Goal: Information Seeking & Learning: Learn about a topic

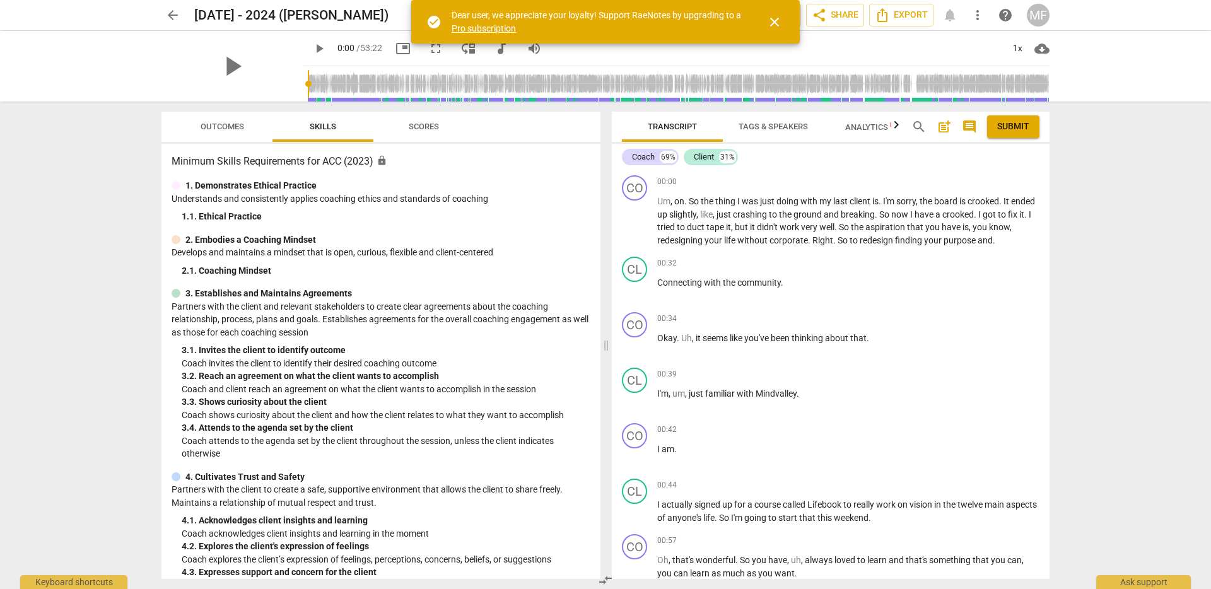
click at [182, 16] on span "arrow_back" at bounding box center [172, 15] width 23 height 15
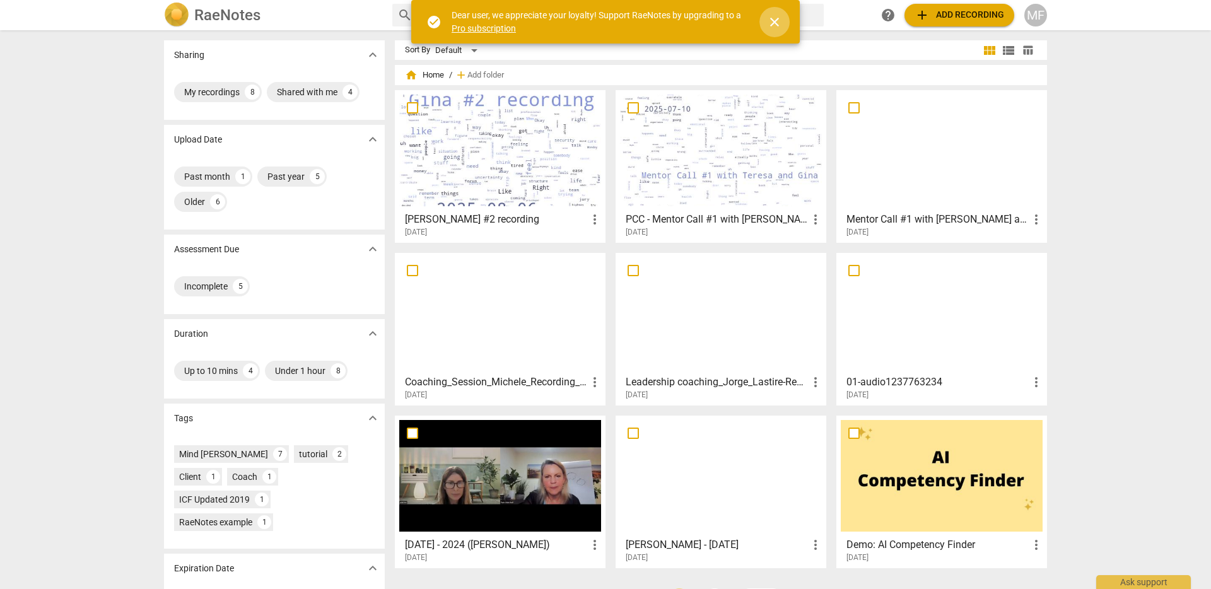
click at [777, 23] on span "close" at bounding box center [774, 22] width 15 height 15
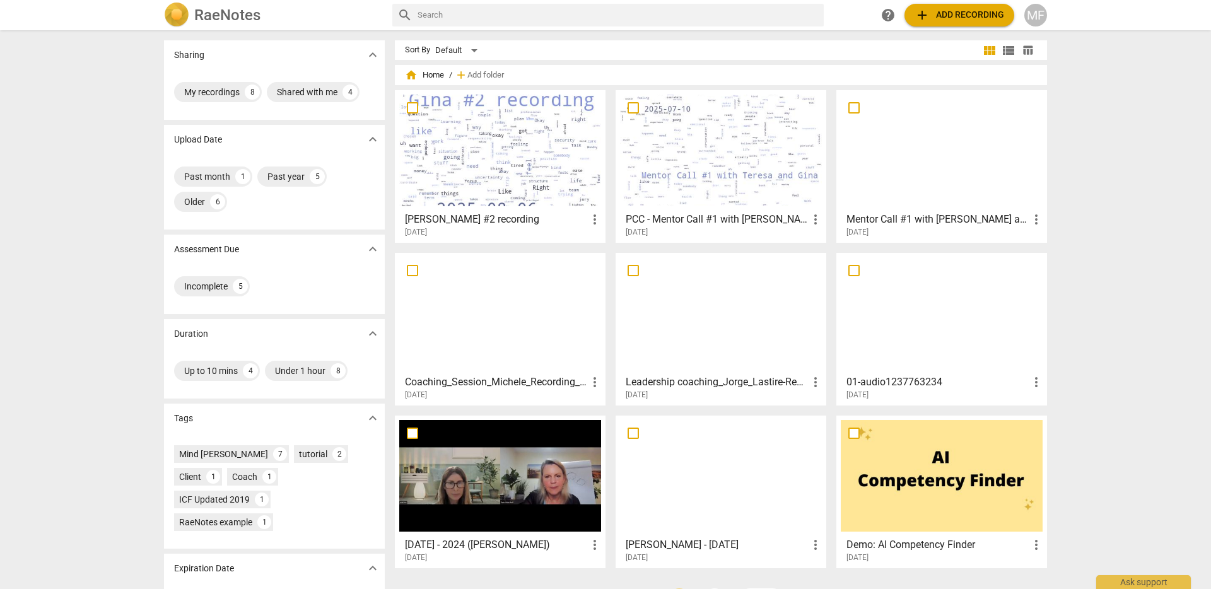
click at [489, 178] on div at bounding box center [500, 151] width 202 height 112
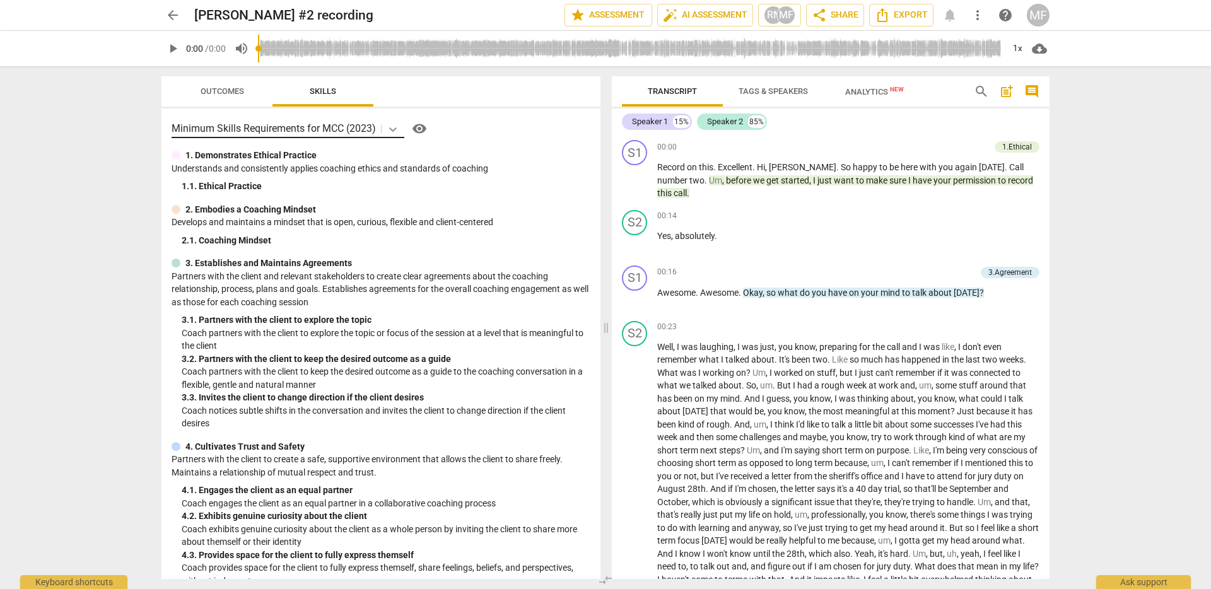
click at [395, 127] on icon at bounding box center [393, 129] width 13 height 13
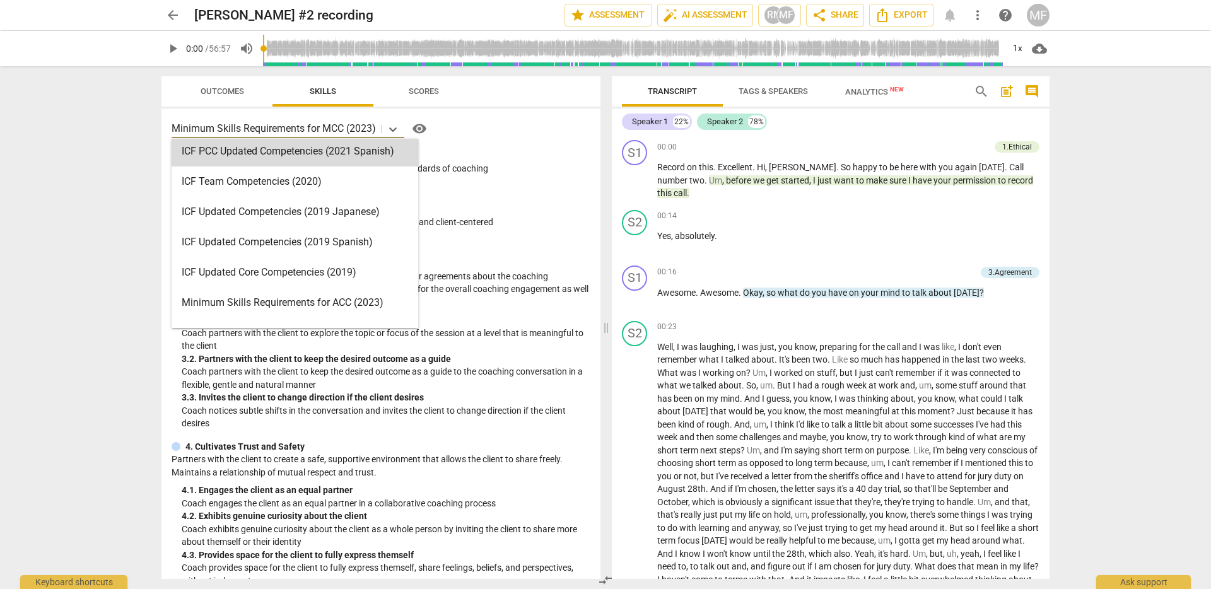
scroll to position [270, 0]
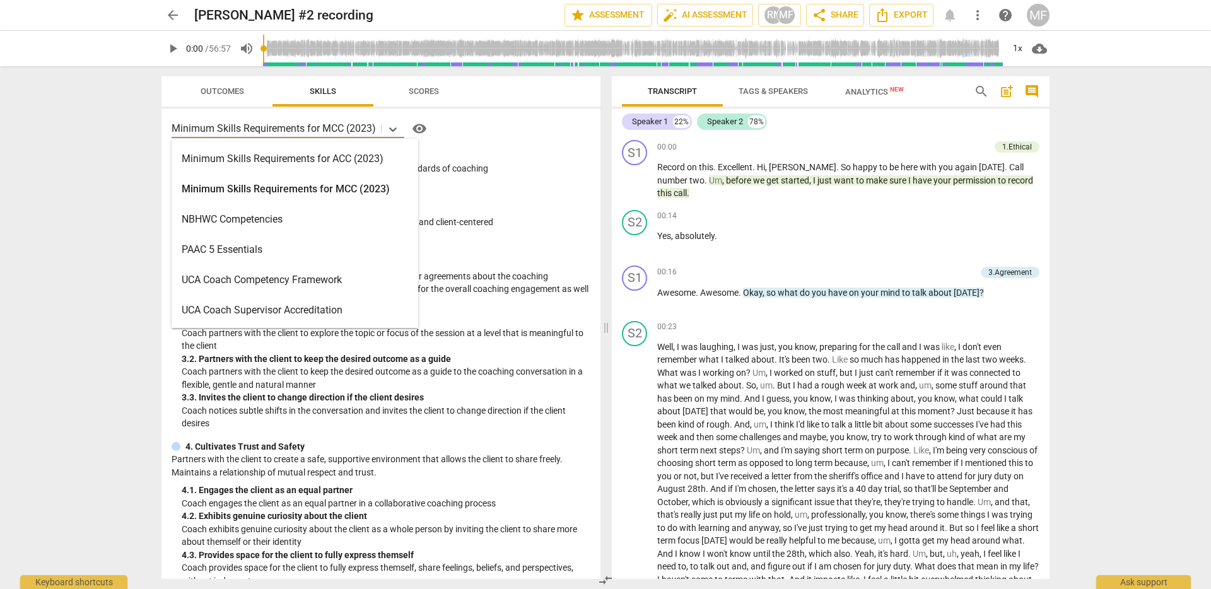
click at [404, 185] on div "Minimum Skills Requirements for MCC (2023)" at bounding box center [295, 189] width 247 height 30
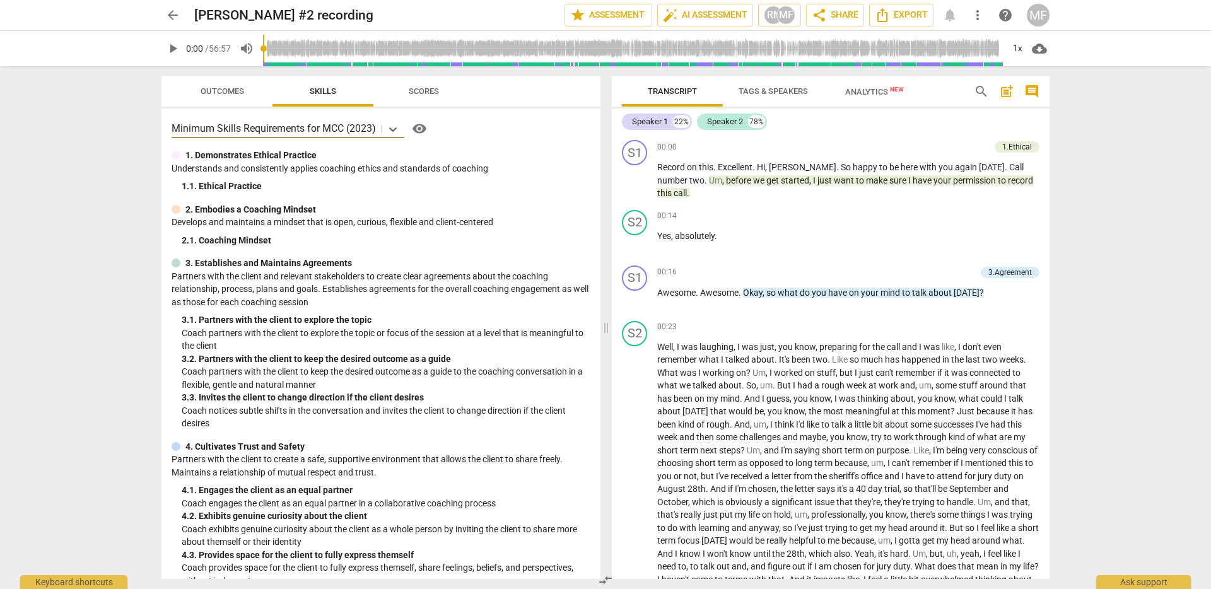
click at [410, 90] on span "Scores" at bounding box center [424, 90] width 30 height 9
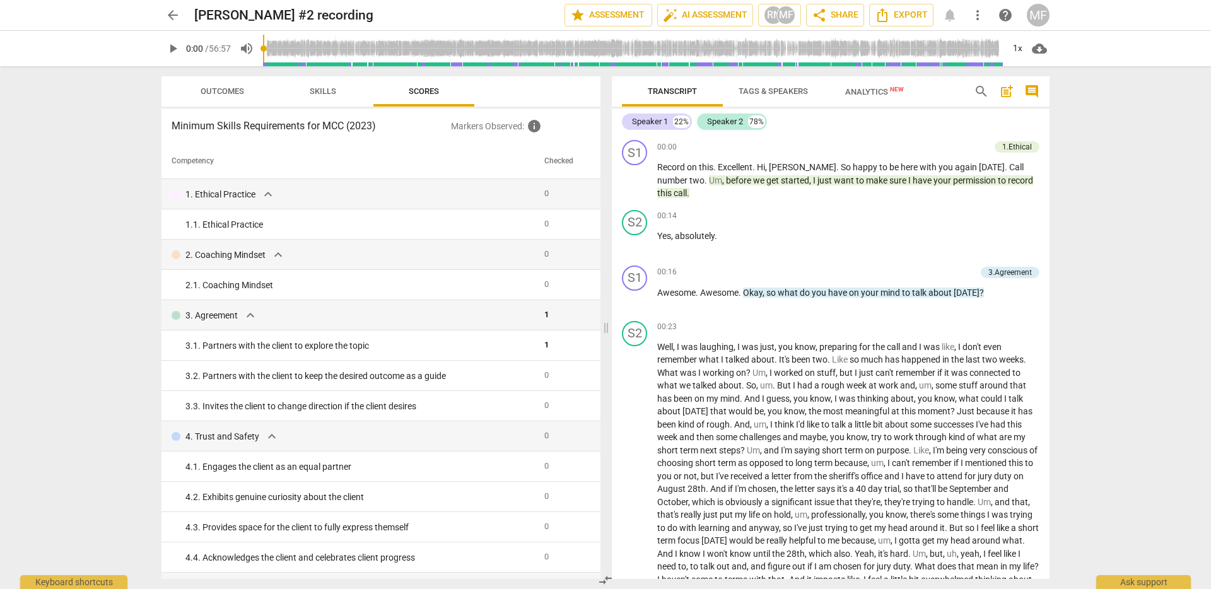
click at [217, 98] on span "Outcomes" at bounding box center [222, 91] width 74 height 17
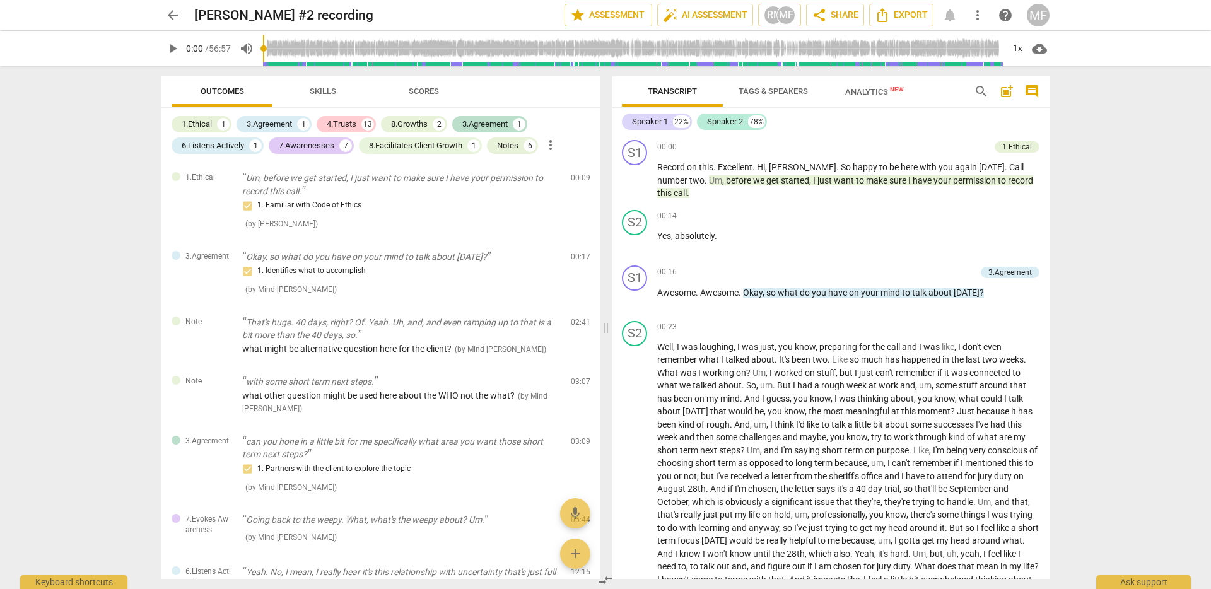
click at [280, 90] on span "Skills" at bounding box center [322, 91] width 101 height 17
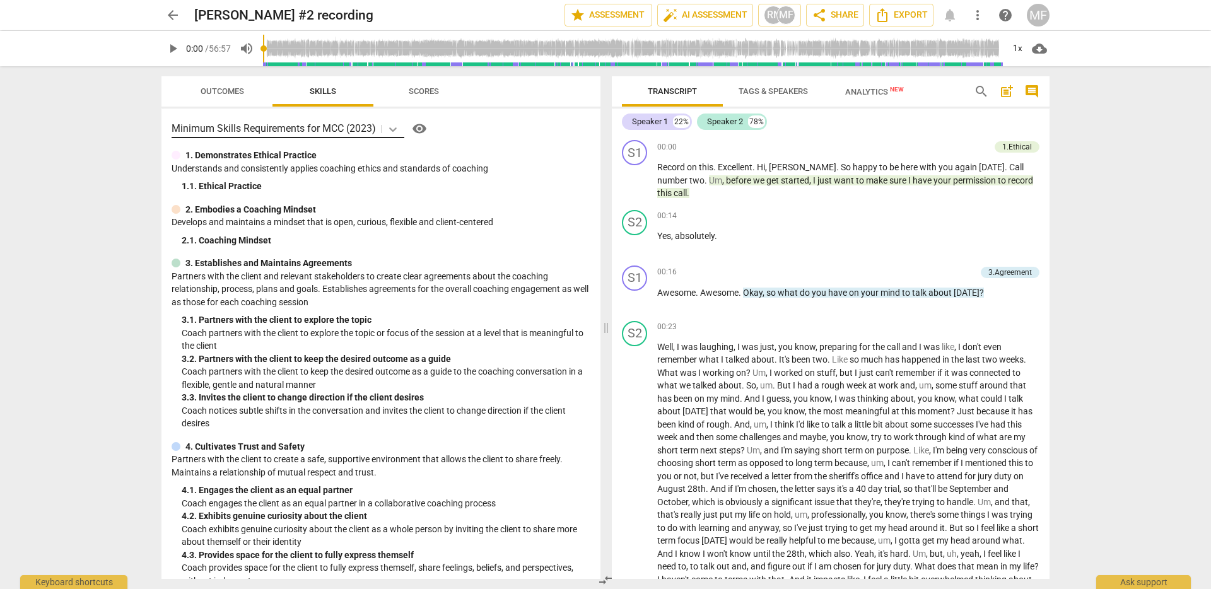
click at [397, 129] on icon at bounding box center [393, 129] width 13 height 13
click at [1122, 402] on div "arrow_back [PERSON_NAME] #2 recording edit star Assessment auto_fix_high AI Ass…" at bounding box center [605, 294] width 1211 height 589
